Goal: Information Seeking & Learning: Learn about a topic

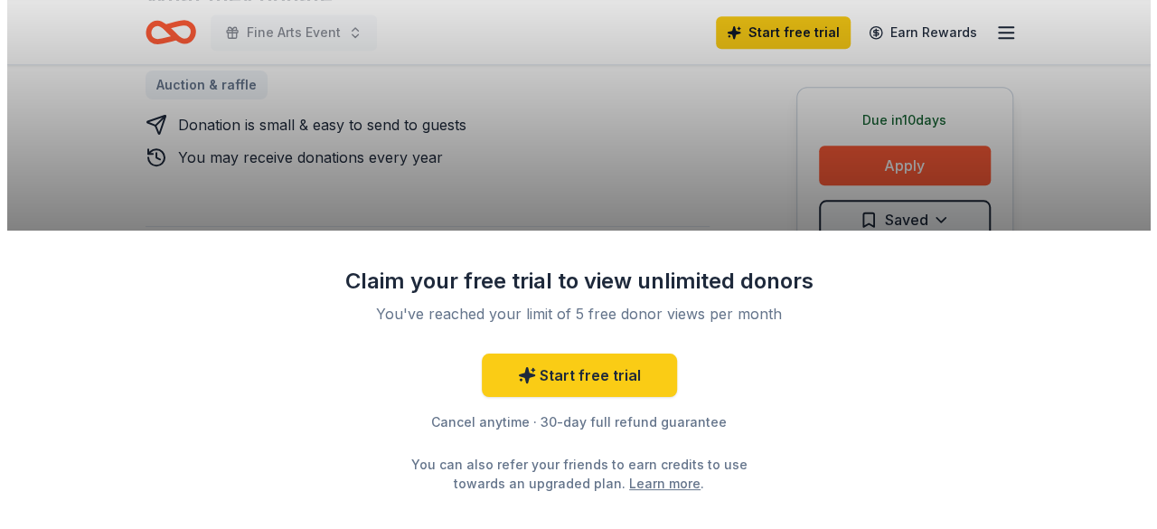
scroll to position [937, 0]
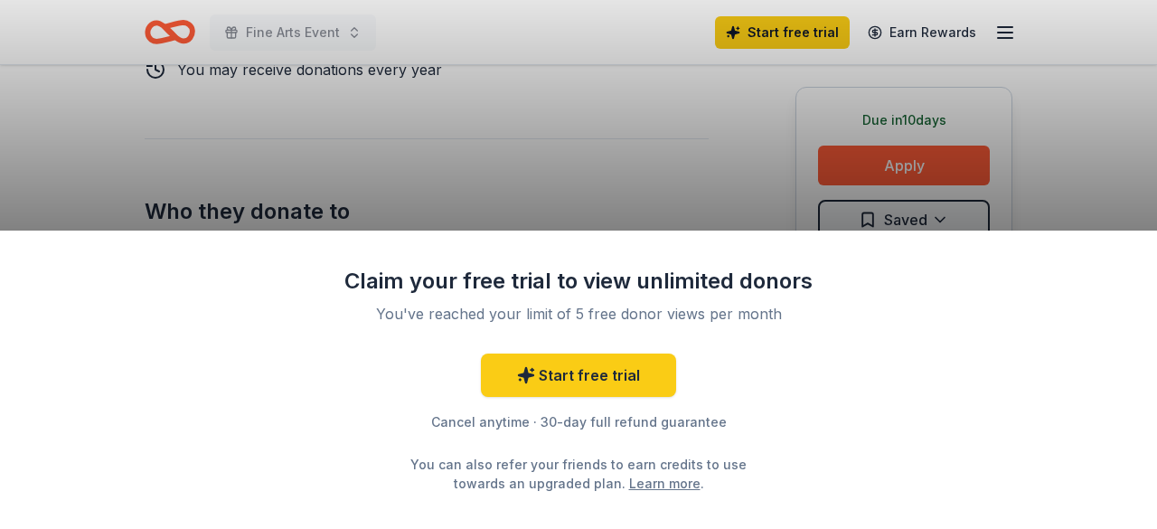
click at [867, 179] on div "Claim your free trial to view unlimited donors You've reached your limit of 5 f…" at bounding box center [578, 264] width 1157 height 529
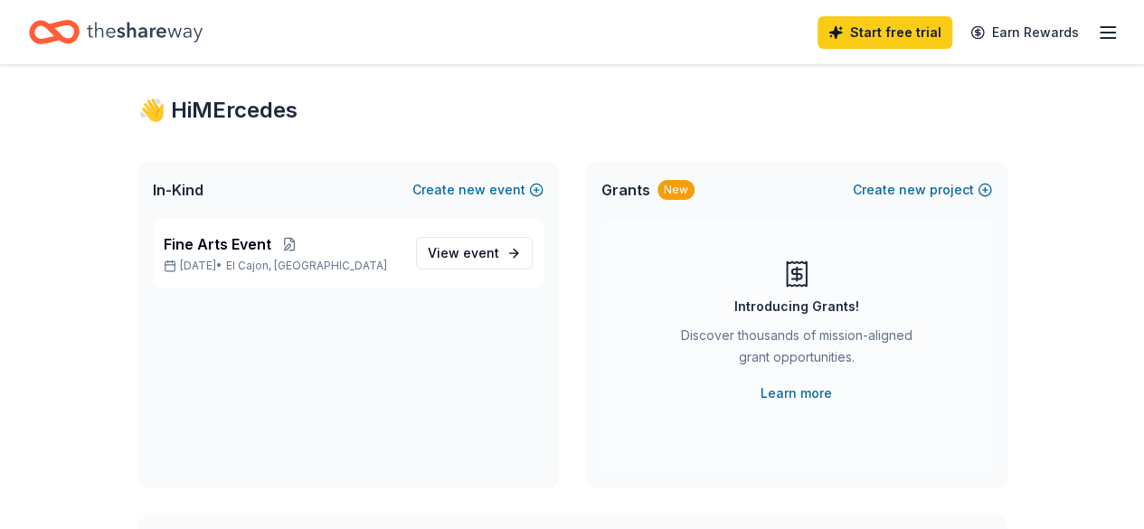
scroll to position [26, 0]
click at [479, 250] on span "event" at bounding box center [481, 253] width 36 height 15
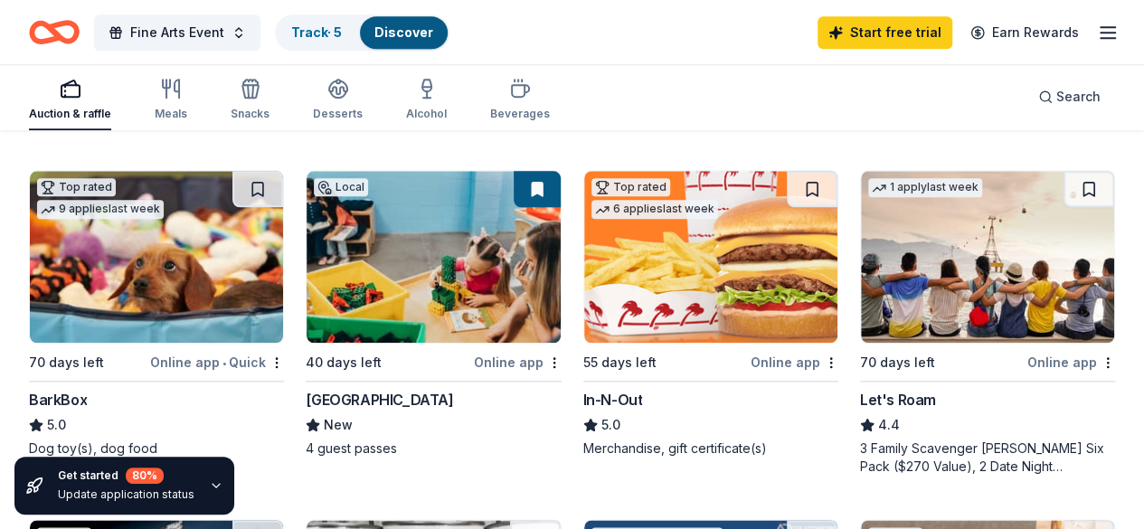
scroll to position [861, 0]
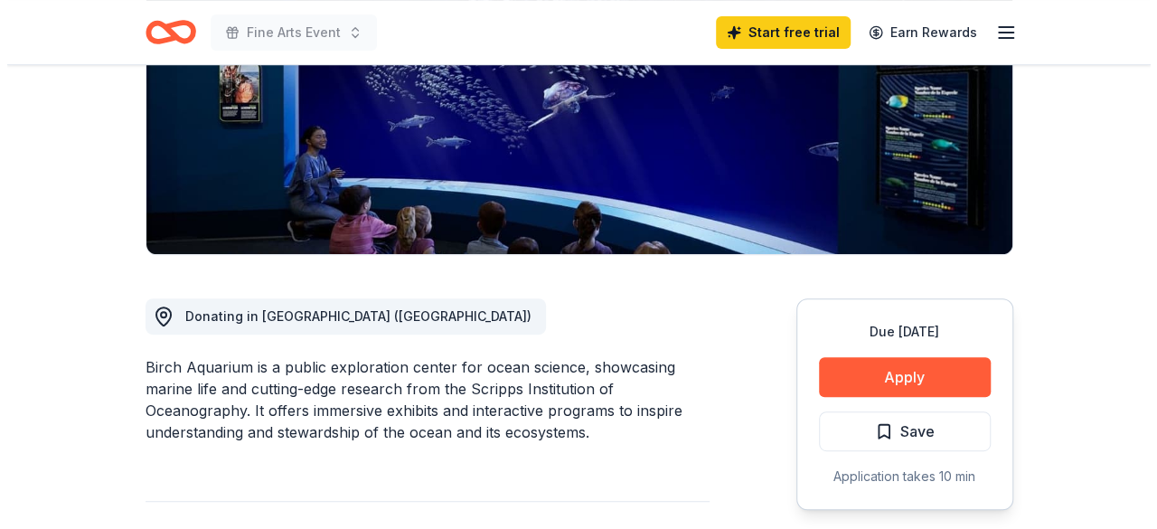
scroll to position [478, 0]
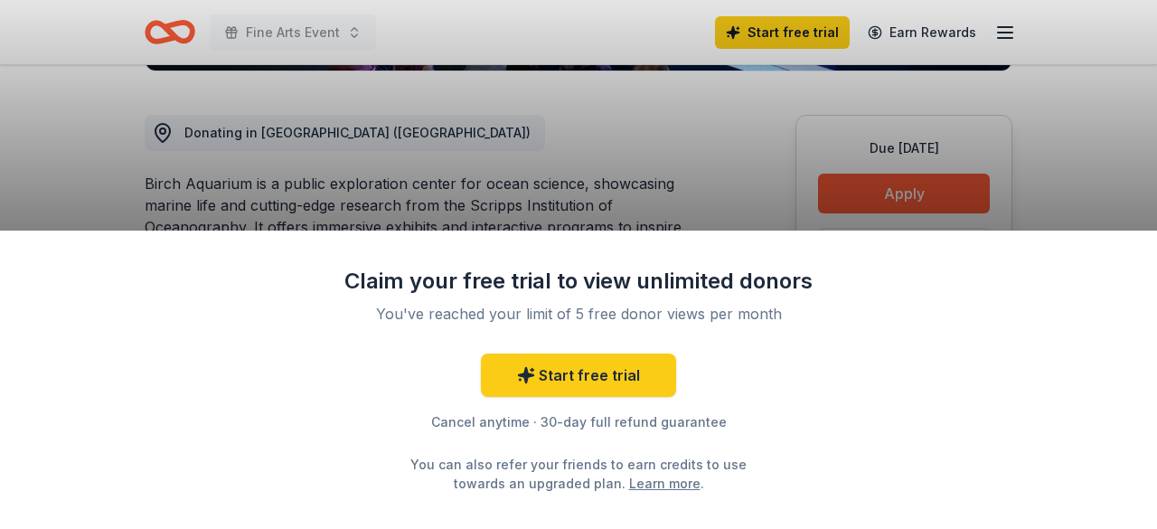
click at [844, 209] on div "Claim your free trial to view unlimited donors You've reached your limit of 5 f…" at bounding box center [578, 264] width 1157 height 529
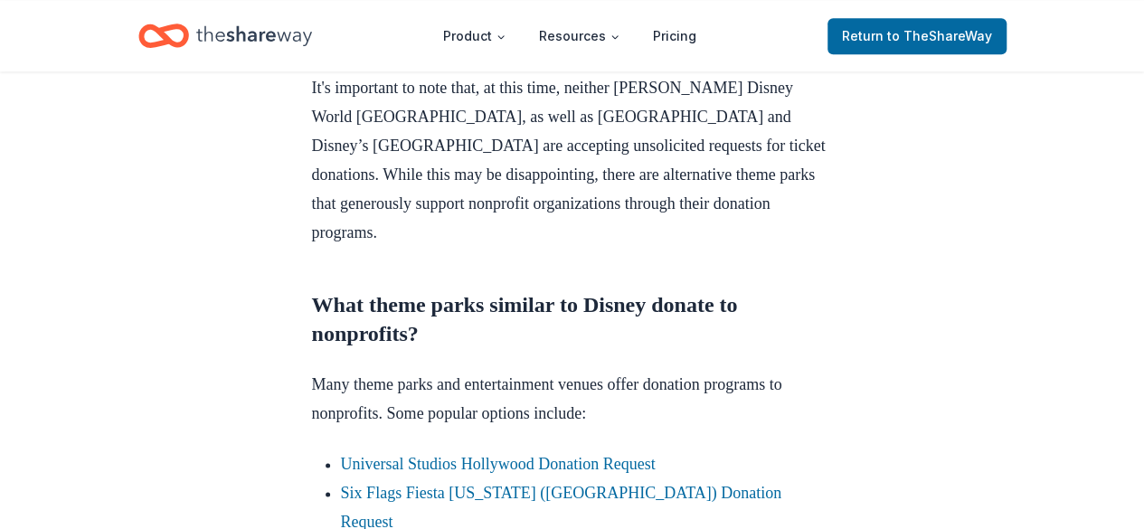
scroll to position [815, 0]
